Goal: Task Accomplishment & Management: Manage account settings

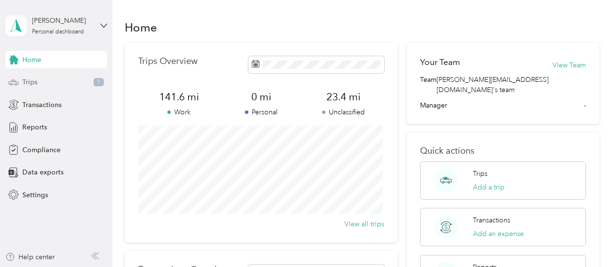
click at [63, 84] on div "Trips 1" at bounding box center [56, 82] width 102 height 17
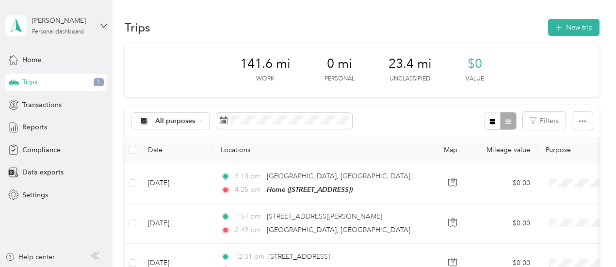
scroll to position [49, 0]
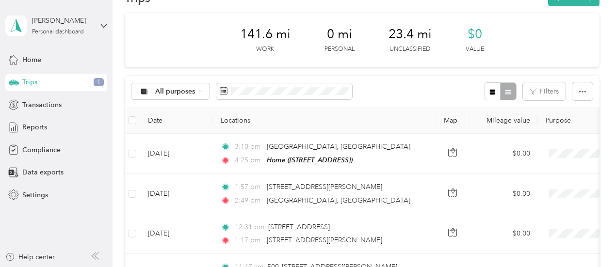
scroll to position [0, 0]
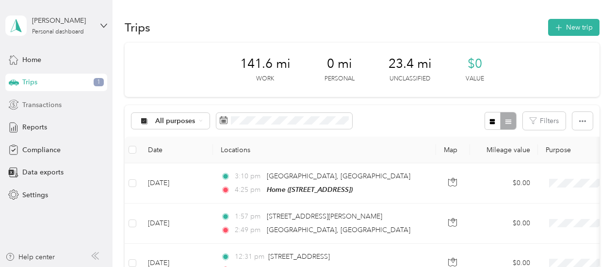
click at [34, 104] on span "Transactions" at bounding box center [41, 105] width 39 height 10
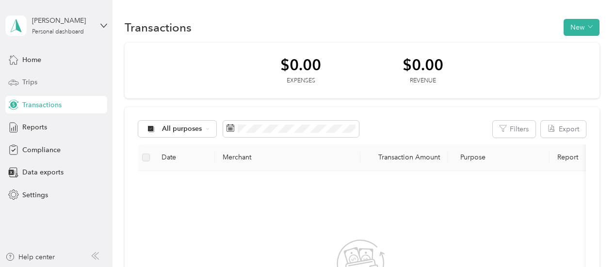
click at [56, 84] on div "Trips" at bounding box center [56, 82] width 102 height 17
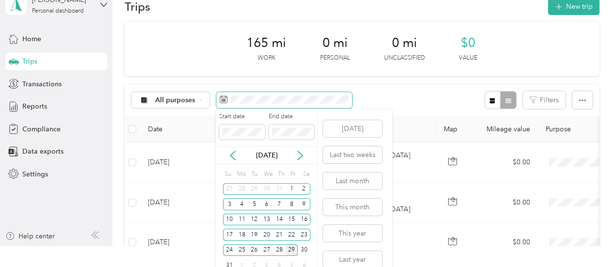
scroll to position [32, 0]
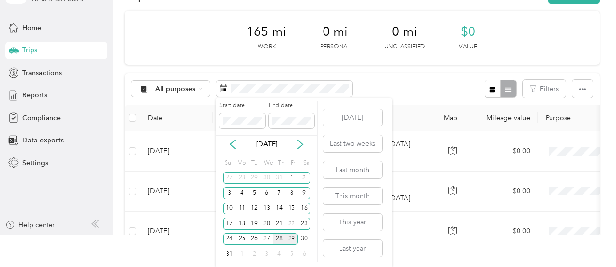
click at [281, 239] on div "28" at bounding box center [279, 239] width 13 height 12
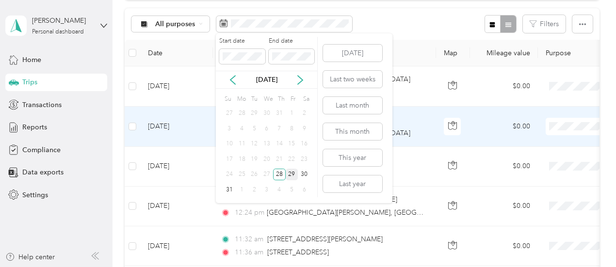
scroll to position [49, 0]
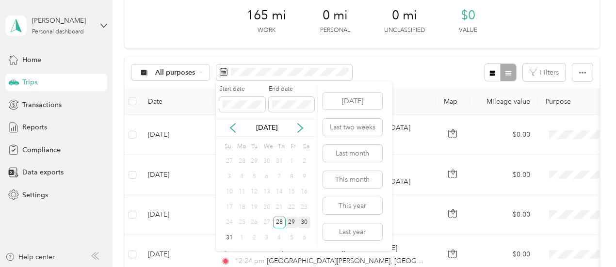
click at [305, 222] on div "30" at bounding box center [304, 223] width 13 height 12
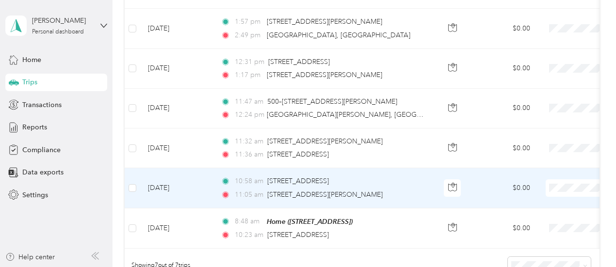
scroll to position [243, 0]
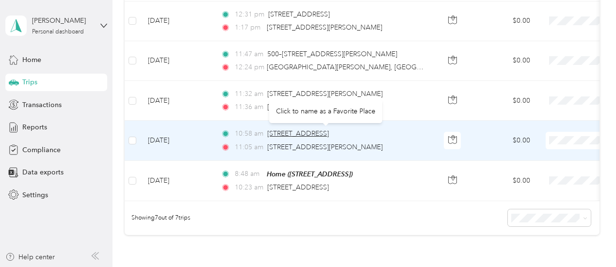
click at [329, 134] on span "[STREET_ADDRESS]" at bounding box center [298, 134] width 62 height 8
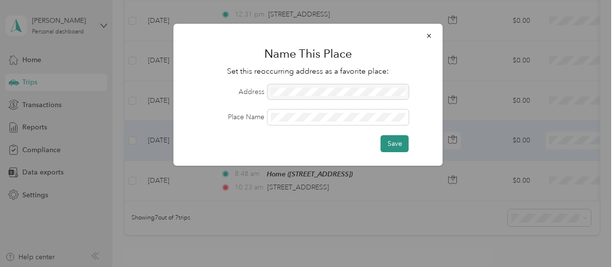
click at [392, 147] on button "Save" at bounding box center [395, 143] width 28 height 17
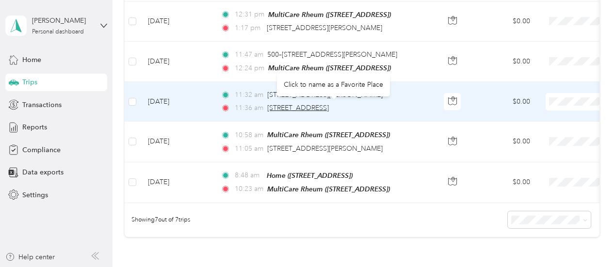
click at [326, 108] on span "[STREET_ADDRESS]" at bounding box center [298, 108] width 62 height 8
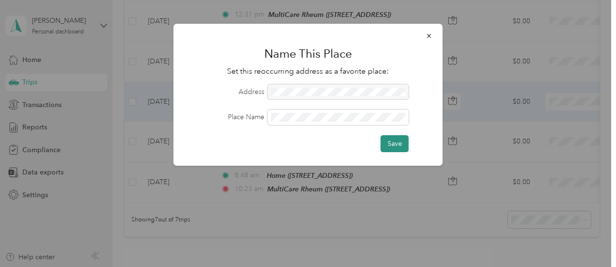
click at [389, 149] on button "Save" at bounding box center [395, 143] width 28 height 17
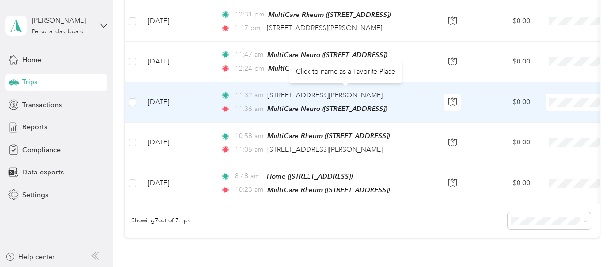
click at [354, 94] on span "[STREET_ADDRESS][PERSON_NAME]" at bounding box center [325, 95] width 116 height 8
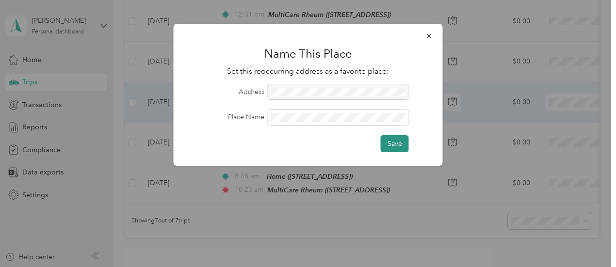
click at [393, 142] on button "Save" at bounding box center [395, 143] width 28 height 17
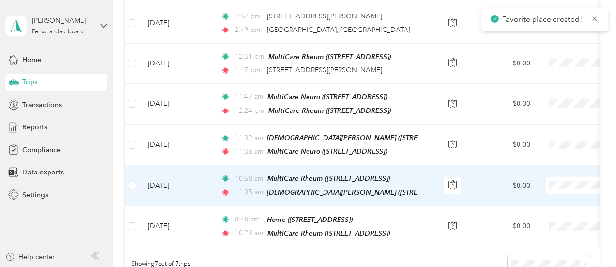
scroll to position [194, 0]
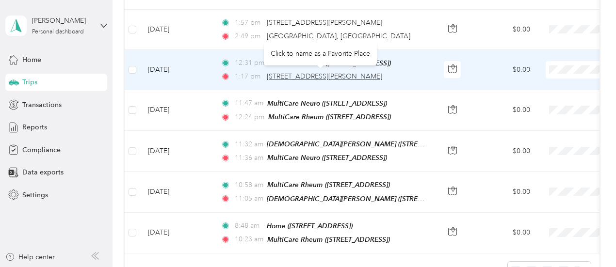
click at [329, 76] on span "[STREET_ADDRESS][PERSON_NAME]" at bounding box center [325, 76] width 116 height 8
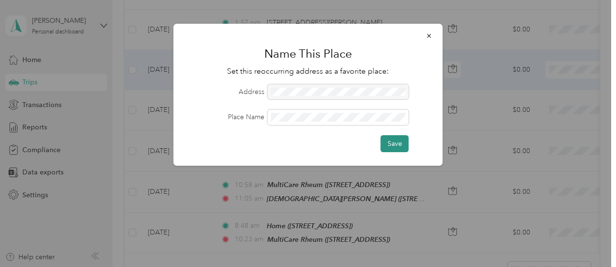
click at [392, 141] on button "Save" at bounding box center [395, 143] width 28 height 17
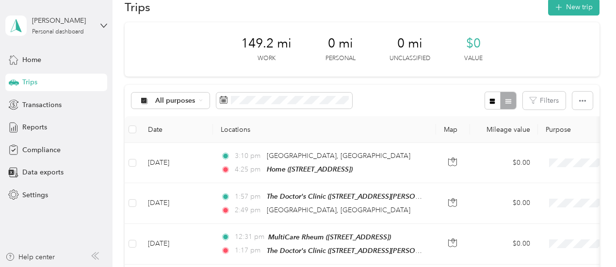
scroll to position [0, 0]
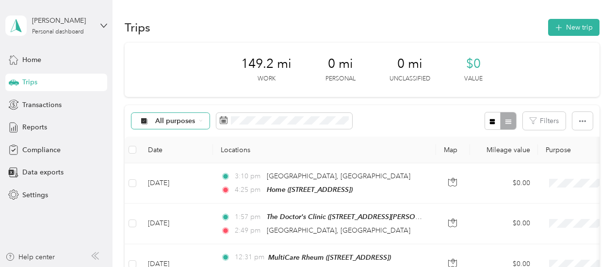
click at [202, 120] on icon at bounding box center [201, 121] width 4 height 4
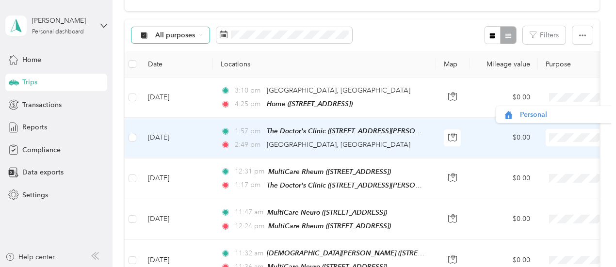
scroll to position [49, 0]
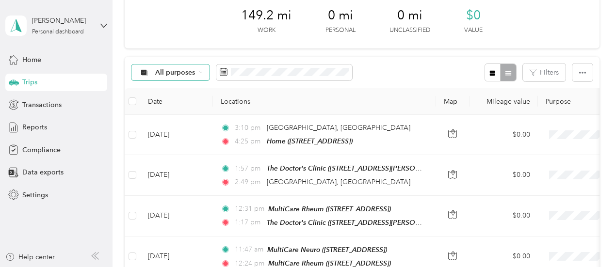
click at [569, 106] on th "Purpose" at bounding box center [606, 101] width 136 height 27
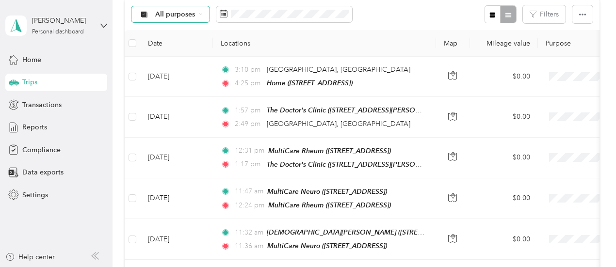
scroll to position [0, 0]
